Goal: Information Seeking & Learning: Learn about a topic

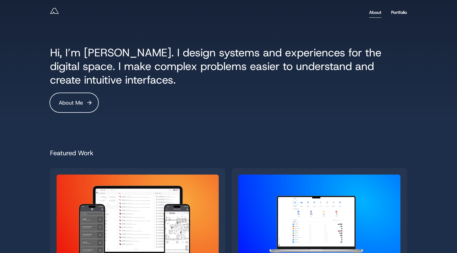
click at [372, 14] on link "About" at bounding box center [375, 12] width 12 height 10
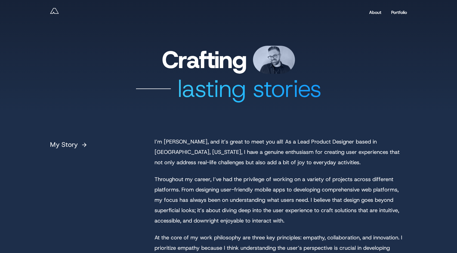
click at [199, 57] on h1 "Crafting" at bounding box center [228, 60] width 357 height 28
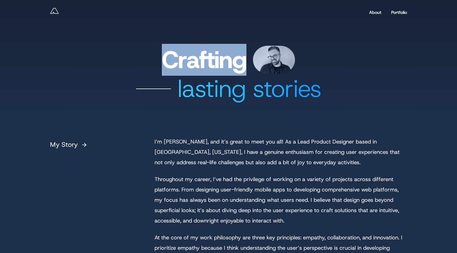
click at [199, 57] on h1 "Crafting" at bounding box center [228, 60] width 357 height 28
copy h1 "Crafting"
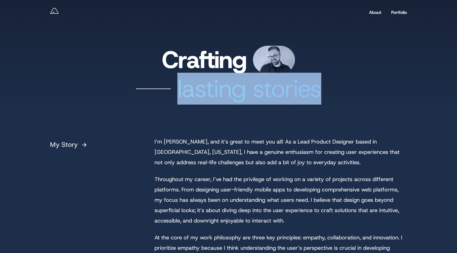
drag, startPoint x: 178, startPoint y: 89, endPoint x: 333, endPoint y: 94, distance: 155.7
click at [333, 94] on div "lasting stories" at bounding box center [228, 89] width 357 height 30
copy div "lasting stories"
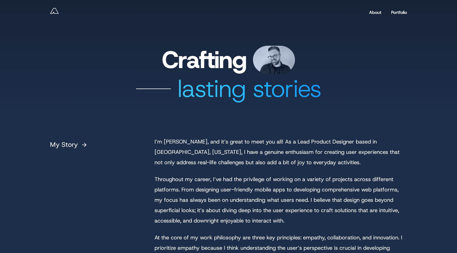
click at [295, 56] on h1 "Crafting" at bounding box center [228, 60] width 357 height 28
